Goal: Transaction & Acquisition: Purchase product/service

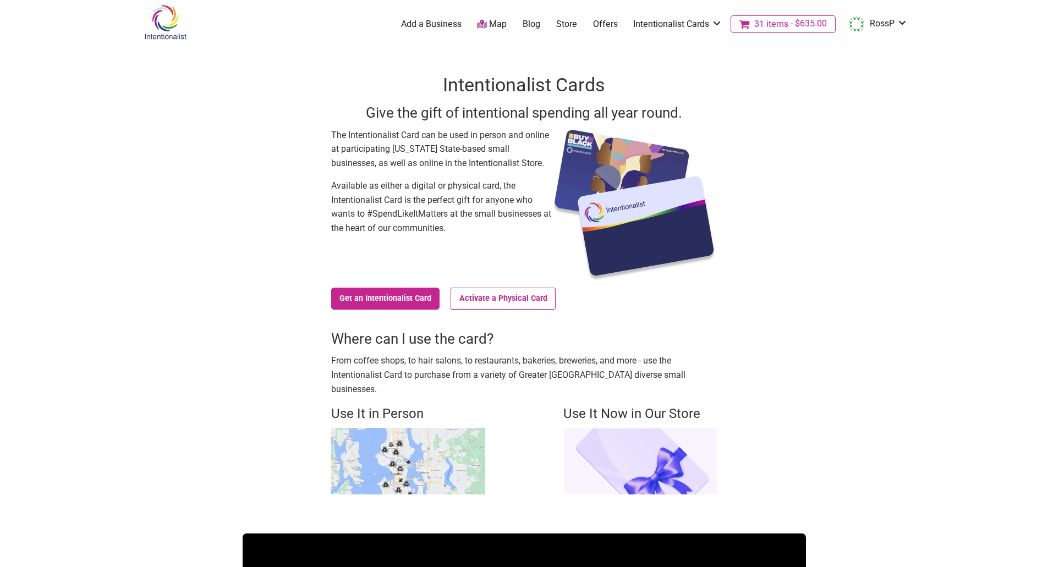
click at [775, 27] on span "31 items" at bounding box center [771, 24] width 34 height 9
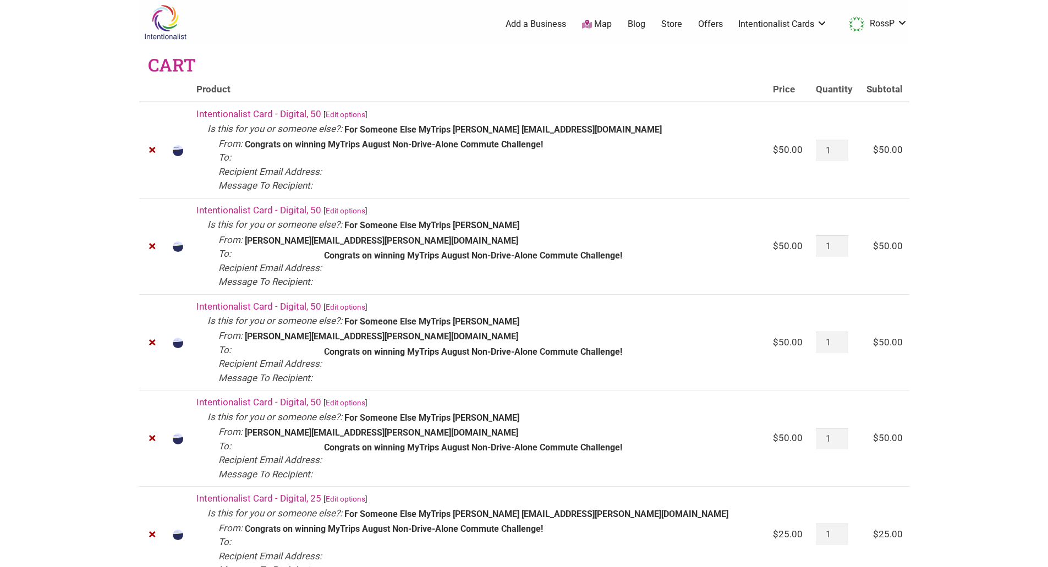
click at [331, 172] on td "Intentionalist Card - Digital, 50 [ Edit options ] Is this for you or someone e…" at bounding box center [478, 150] width 576 height 96
click at [314, 173] on dt "Recipient Email Address:" at bounding box center [269, 172] width 103 height 14
click at [165, 32] on img at bounding box center [165, 22] width 52 height 36
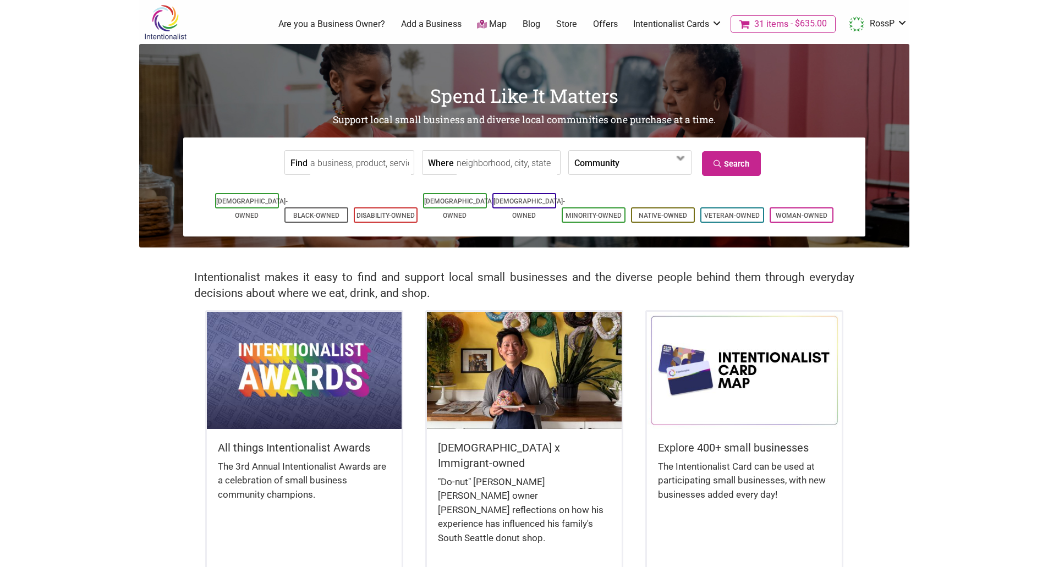
click at [788, 26] on span "$635.00" at bounding box center [807, 23] width 38 height 9
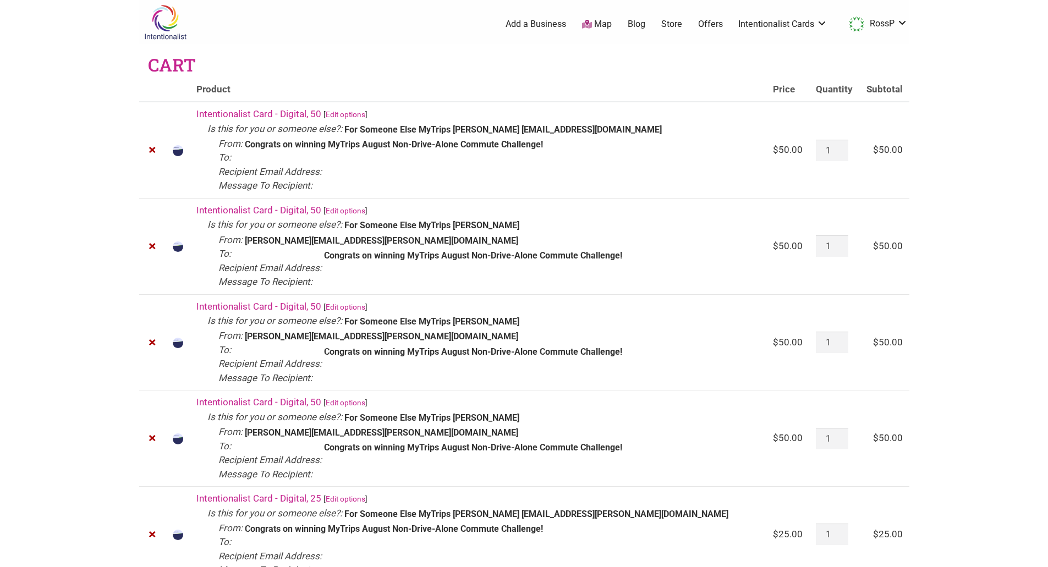
click at [342, 112] on link "Edit options" at bounding box center [346, 114] width 40 height 9
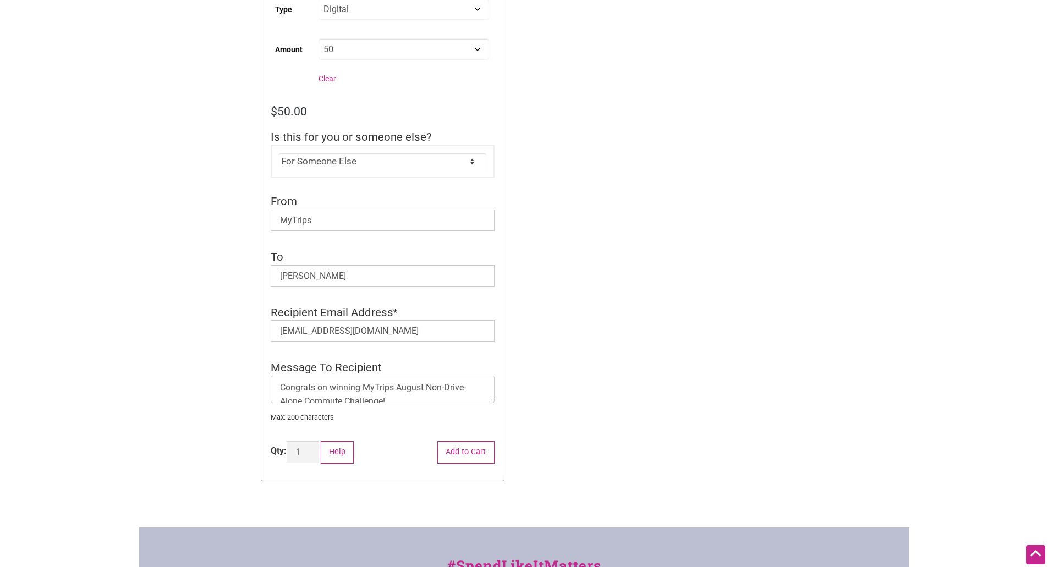
scroll to position [330, 0]
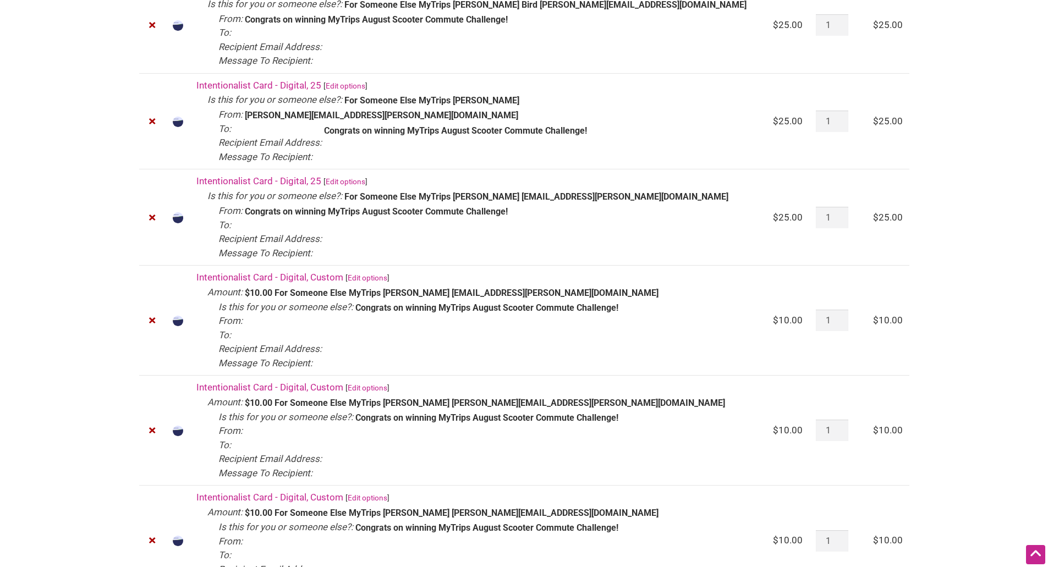
scroll to position [1760, 0]
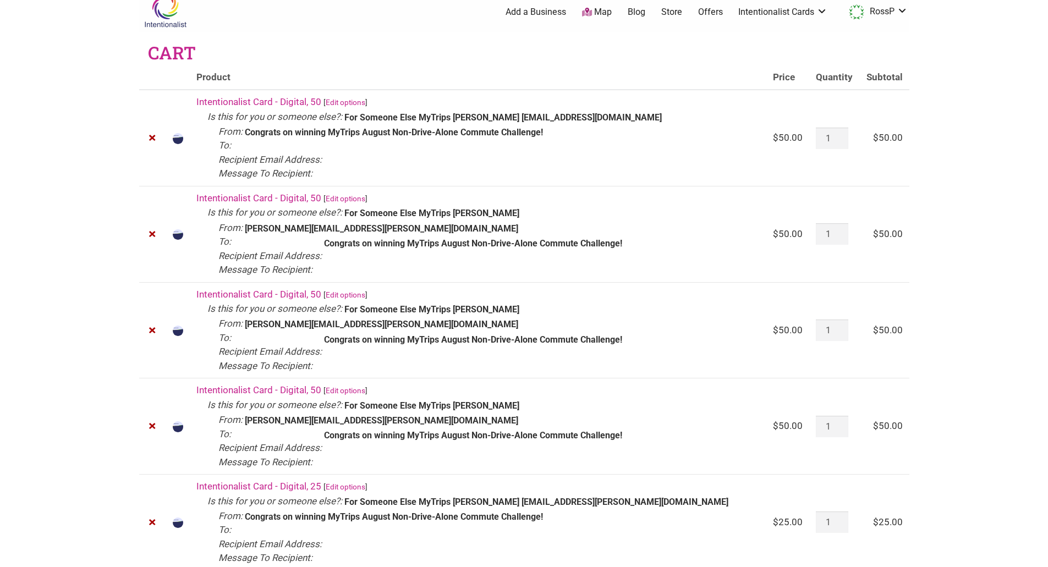
scroll to position [0, 0]
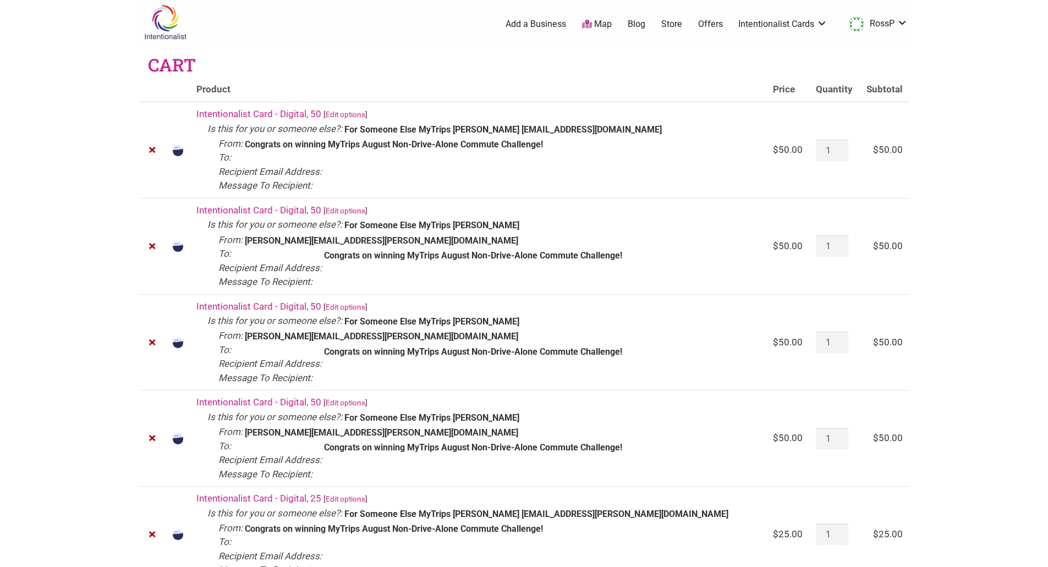
click at [1001, 268] on body "× Menu 31 Add a Business Map Blog Store Offers Intentionalist Cards Buy Black C…" at bounding box center [524, 283] width 1048 height 567
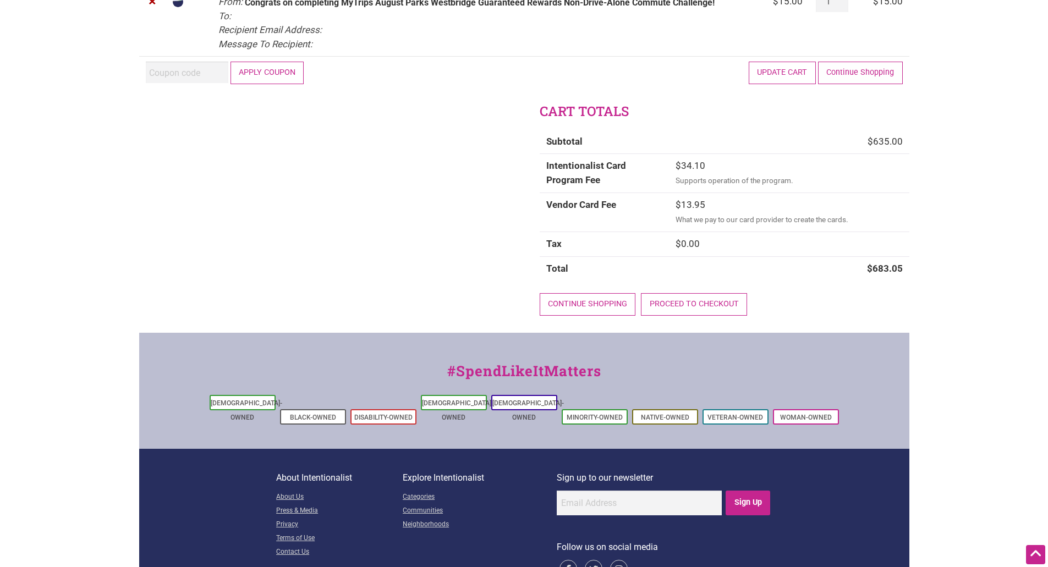
scroll to position [3318, 0]
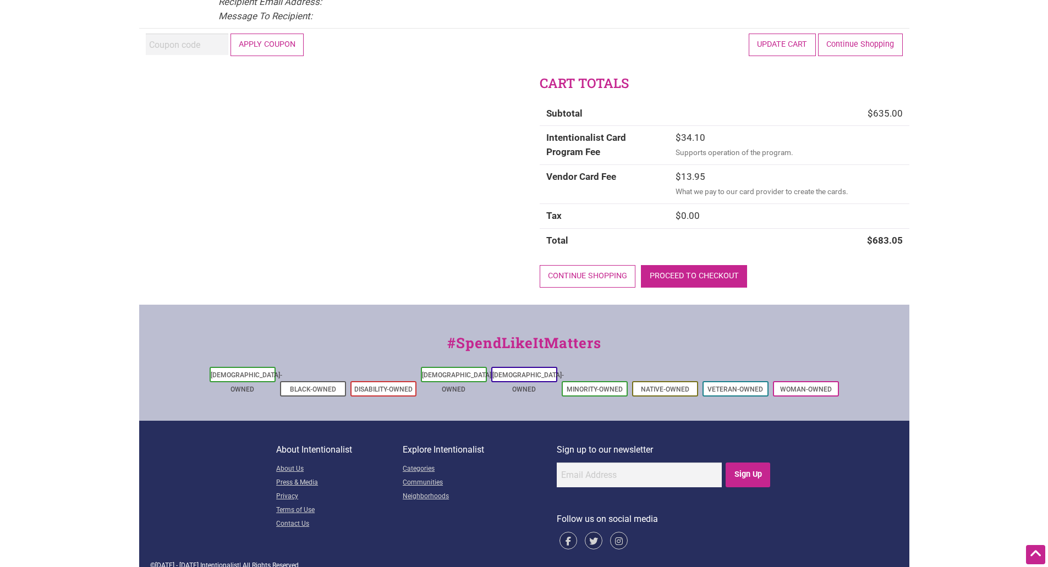
click at [687, 275] on link "Proceed to checkout" at bounding box center [694, 276] width 106 height 23
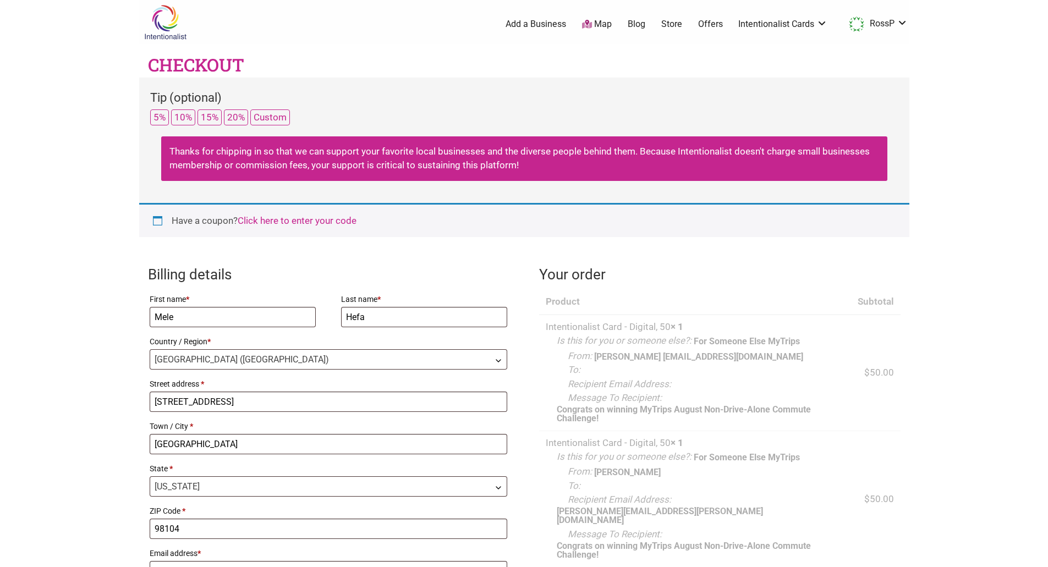
select select "WA"
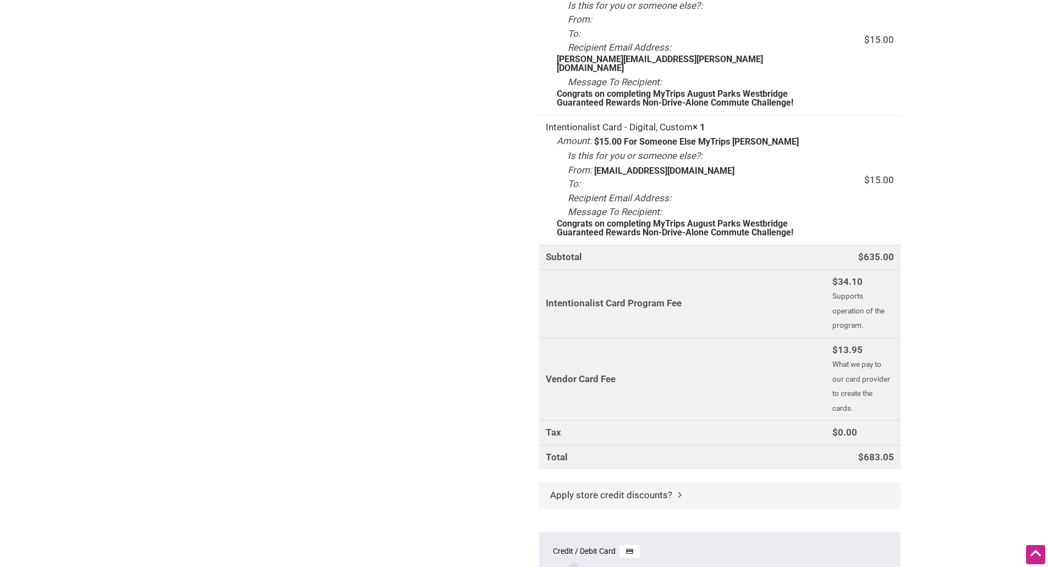
scroll to position [4126, 0]
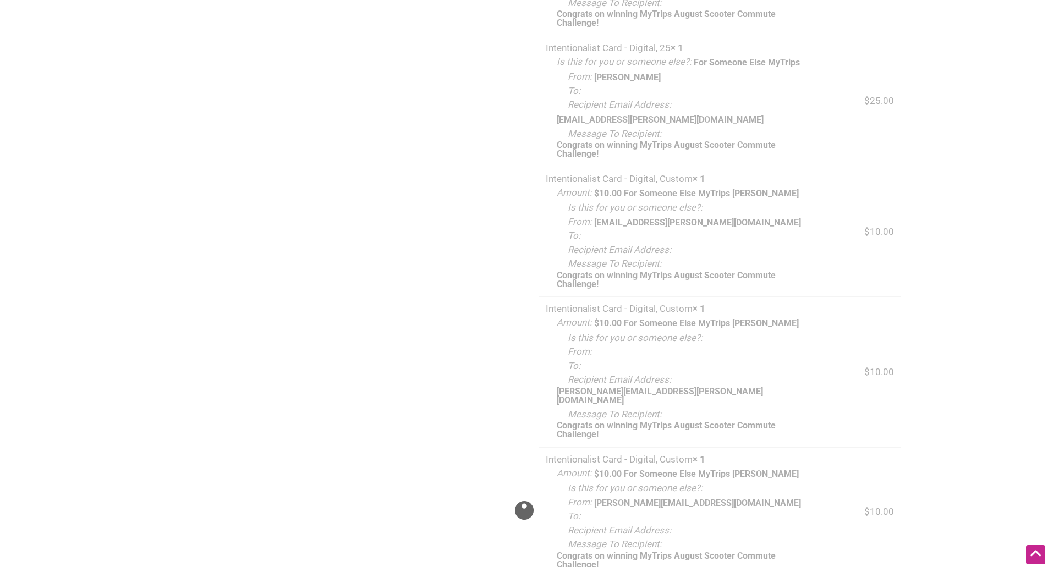
scroll to position [2146, 0]
